Goal: Task Accomplishment & Management: Manage account settings

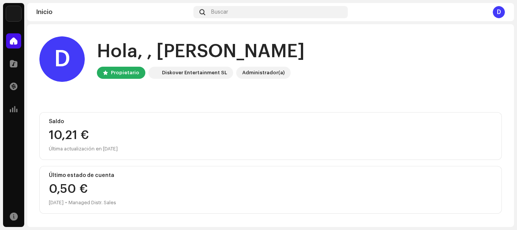
click at [12, 14] on img at bounding box center [13, 13] width 15 height 15
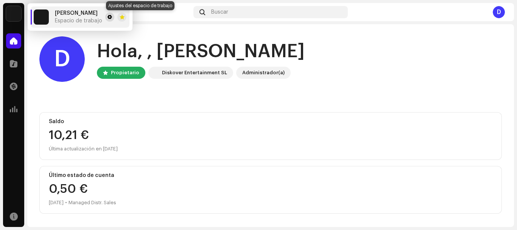
click at [112, 17] on span at bounding box center [110, 17] width 5 height 6
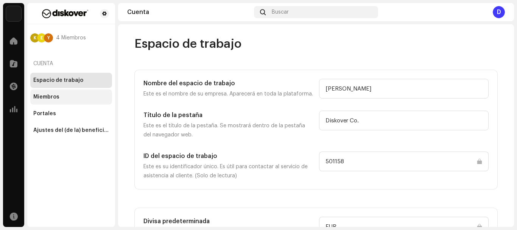
click at [69, 98] on div "Miembros" at bounding box center [71, 97] width 76 height 6
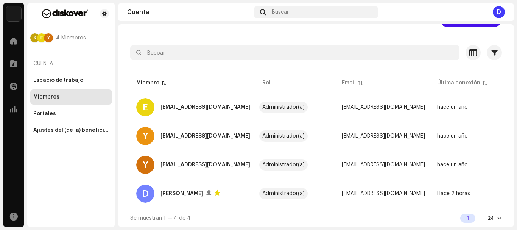
scroll to position [28, 0]
click at [75, 116] on div "Portales" at bounding box center [71, 114] width 76 height 6
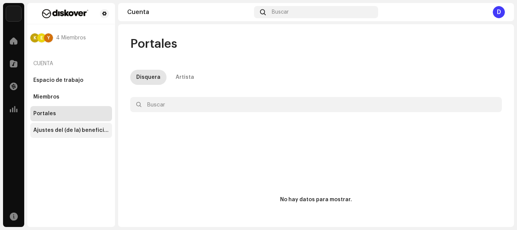
click at [74, 129] on div "Ajustes del (de la) beneficiario(a)" at bounding box center [71, 130] width 76 height 6
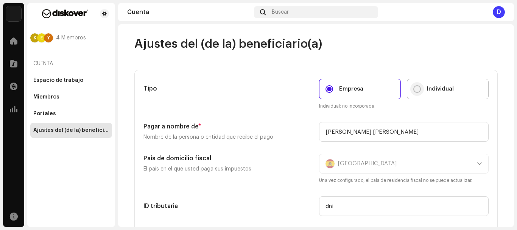
click at [417, 89] on input "Individual" at bounding box center [417, 89] width 8 height 8
radio input "true"
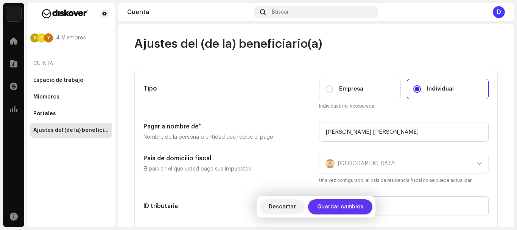
click at [332, 204] on span "Guardar cambios" at bounding box center [340, 206] width 46 height 15
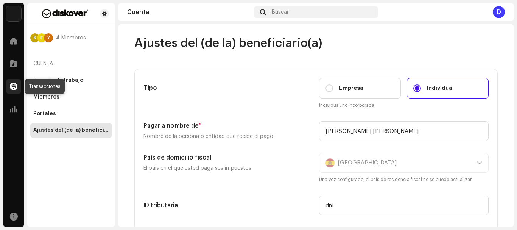
click at [16, 84] on span at bounding box center [14, 86] width 8 height 6
